Goal: Navigation & Orientation: Find specific page/section

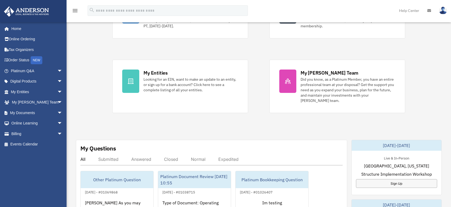
scroll to position [89, 0]
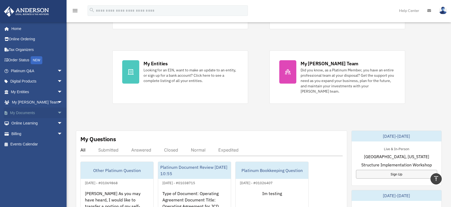
click at [57, 113] on span "arrow_drop_down" at bounding box center [62, 113] width 11 height 11
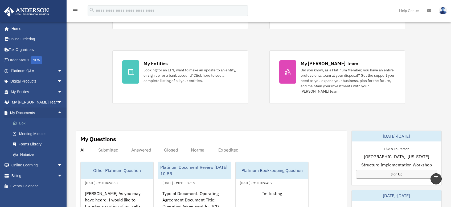
click at [31, 123] on link "Box" at bounding box center [38, 123] width 63 height 11
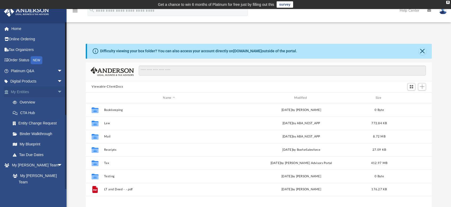
scroll to position [117, 341]
click at [57, 90] on span "arrow_drop_down" at bounding box center [62, 92] width 11 height 11
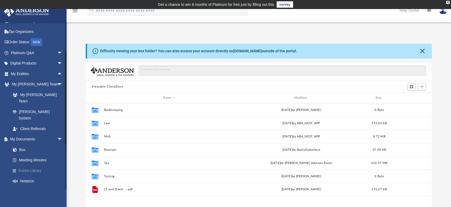
scroll to position [27, 0]
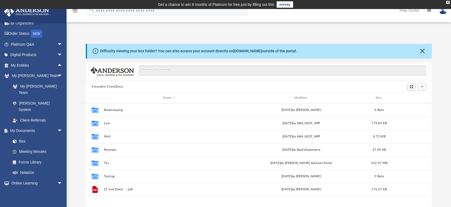
click at [75, 109] on div "Difficulty viewing your box folder? You can also access your account directly o…" at bounding box center [258, 129] width 384 height 170
